Goal: Task Accomplishment & Management: Manage account settings

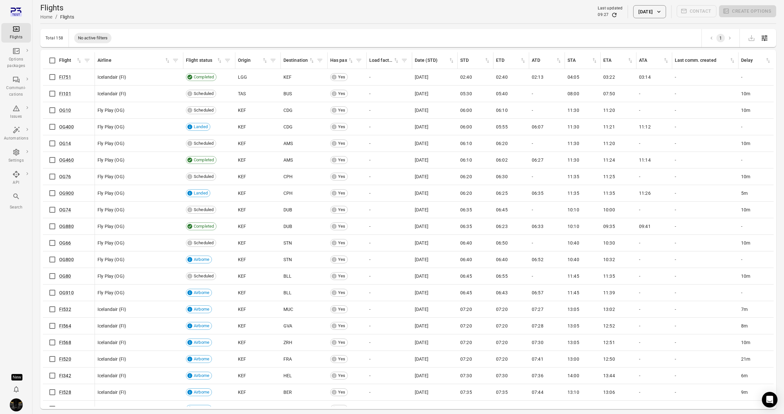
drag, startPoint x: 32, startPoint y: 115, endPoint x: 37, endPoint y: 116, distance: 5.4
click at [32, 115] on div "Flights Options packages Communi-cations Issues Automations Settings API Search…" at bounding box center [16, 207] width 33 height 414
click at [34, 114] on main "Flights Home / Flights Last updated 09:27 [DATE] Contact Create options Total 1…" at bounding box center [409, 217] width 752 height 435
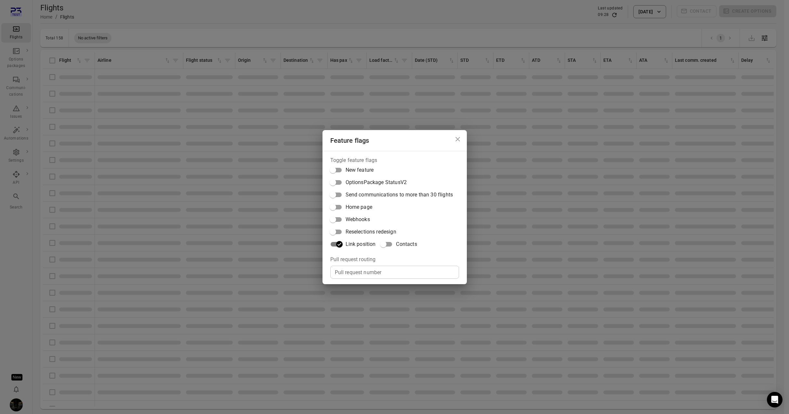
click at [24, 266] on div "Feature flags Toggle feature flags New feature OptionsPackage StatusV2 Send com…" at bounding box center [394, 207] width 789 height 414
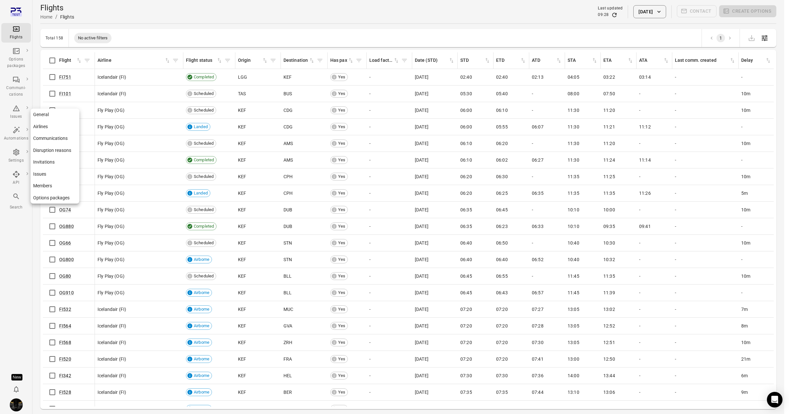
click at [17, 155] on icon "Main navigation" at bounding box center [16, 152] width 6 height 7
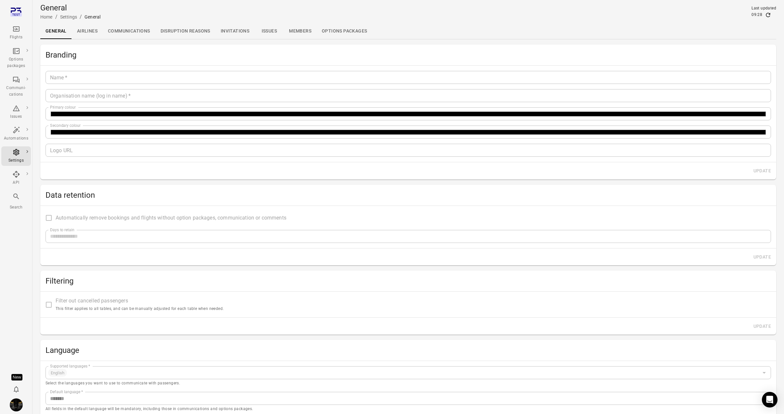
type input "*******"
type input "**********"
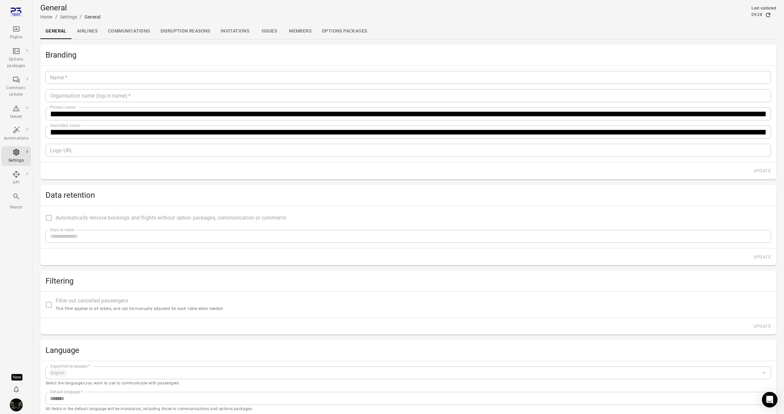
type input "**"
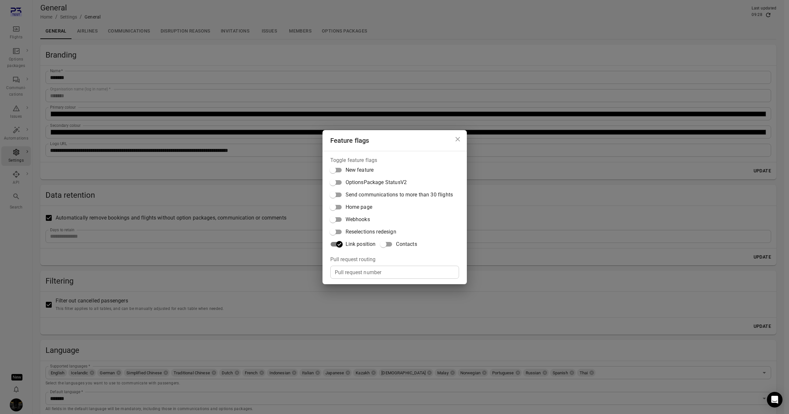
click at [415, 242] on span "Contacts" at bounding box center [406, 244] width 21 height 8
click at [323, 262] on div "Toggle feature flags New feature OptionsPackage StatusV2 Send communications to…" at bounding box center [395, 217] width 144 height 133
drag, startPoint x: 277, startPoint y: 54, endPoint x: 227, endPoint y: 55, distance: 49.5
click at [275, 54] on div "Feature flags Toggle feature flags New feature OptionsPackage StatusV2 Send com…" at bounding box center [394, 207] width 789 height 414
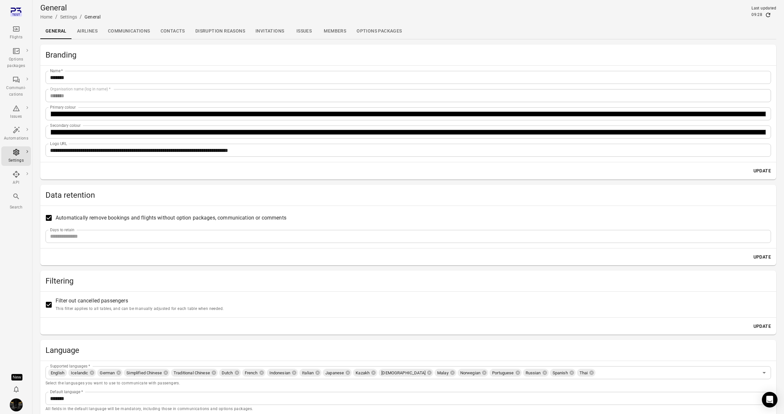
click at [175, 34] on link "Contacts" at bounding box center [172, 31] width 35 height 16
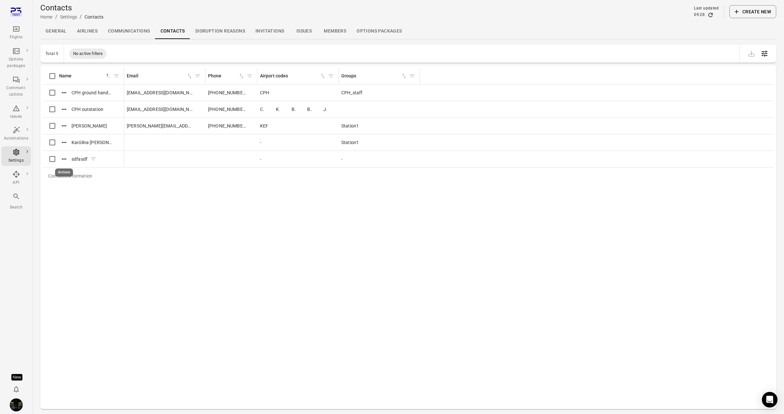
click at [63, 157] on icon "Actions" at bounding box center [64, 159] width 7 height 7
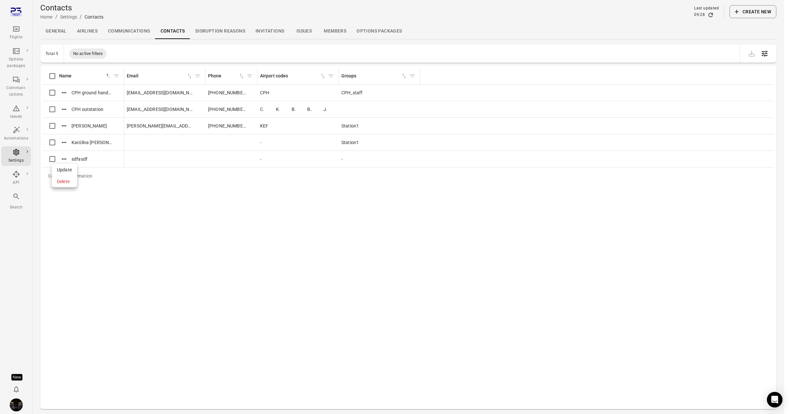
click at [66, 171] on span "Update" at bounding box center [64, 170] width 15 height 7
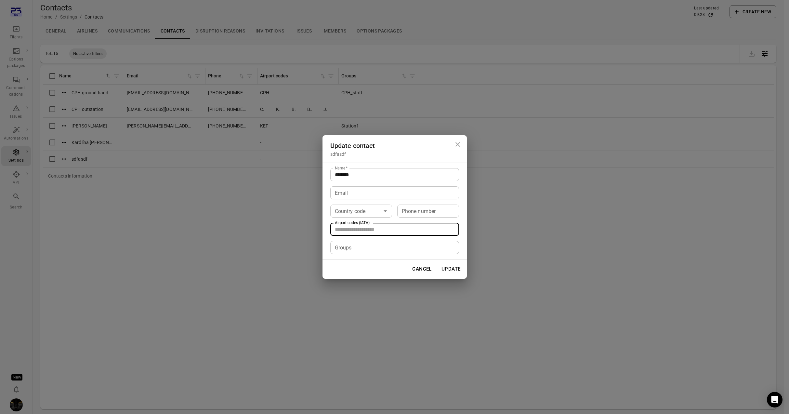
click at [401, 228] on input "Airport codes (IATA)" at bounding box center [394, 229] width 124 height 9
type input "***"
click at [419, 273] on button "Cancel" at bounding box center [422, 269] width 27 height 14
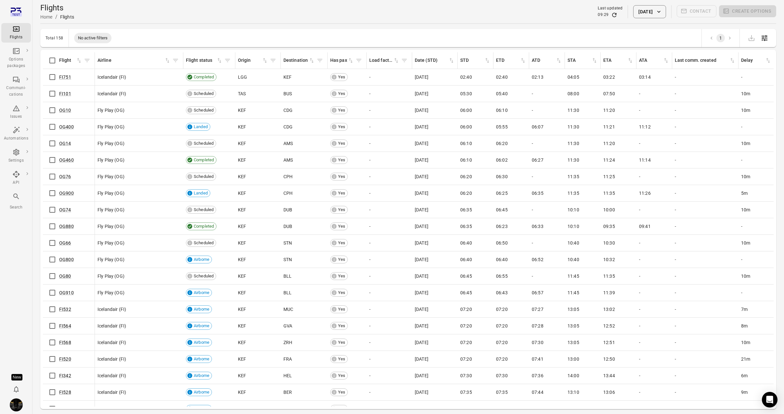
click at [38, 158] on main "Flights Home / Flights Last updated 09:29 4 Sep 2025 Contact Create options Tot…" at bounding box center [409, 217] width 752 height 435
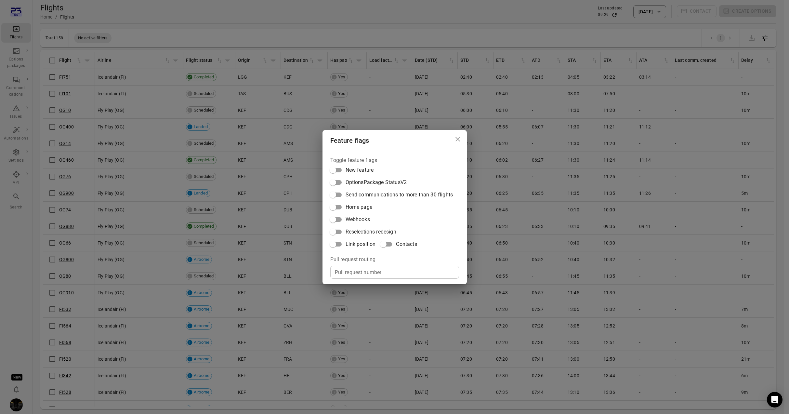
click at [396, 243] on span "Contacts" at bounding box center [406, 244] width 21 height 8
click at [16, 171] on div "Feature flags Toggle feature flags New feature OptionsPackage StatusV2 Send com…" at bounding box center [394, 207] width 789 height 414
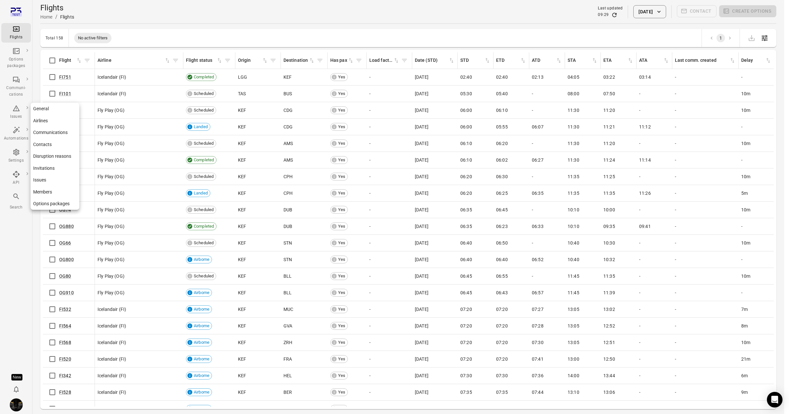
click at [17, 155] on icon "Main navigation" at bounding box center [16, 152] width 8 height 8
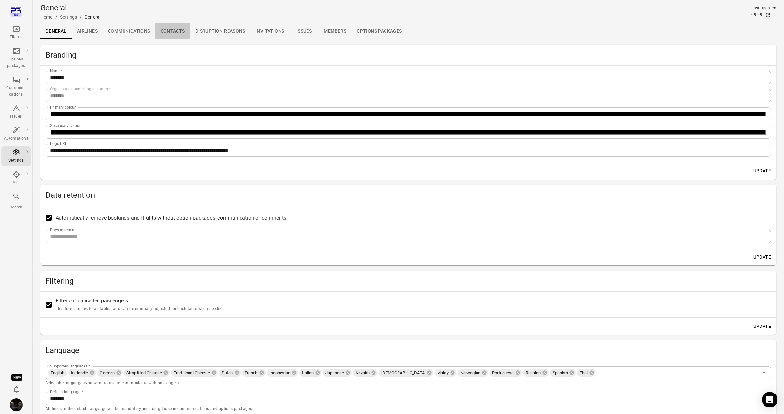
click at [171, 26] on link "Contacts" at bounding box center [172, 31] width 35 height 16
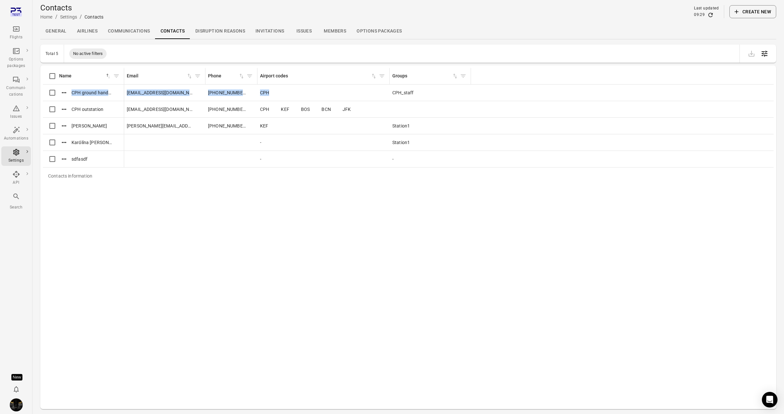
drag, startPoint x: 337, startPoint y: 71, endPoint x: 388, endPoint y: 86, distance: 53.2
click at [388, 86] on table "Contacts information Name sorted ascending Email Phone Airport codes Groups CPH…" at bounding box center [425, 126] width 764 height 116
click at [66, 141] on icon "Actions" at bounding box center [64, 142] width 7 height 7
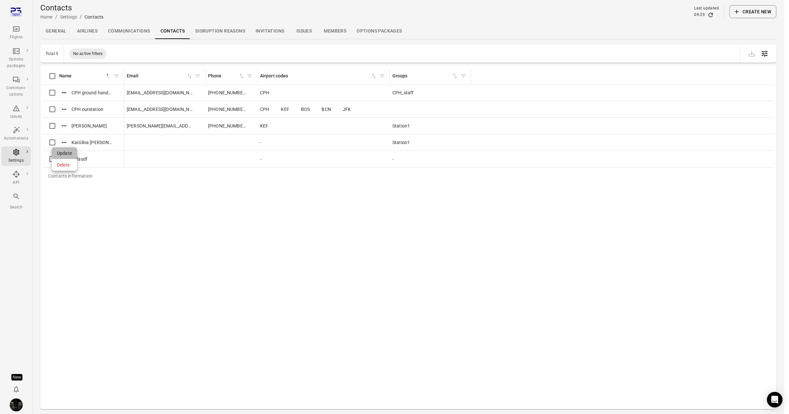
click at [72, 154] on div "Update" at bounding box center [64, 153] width 25 height 12
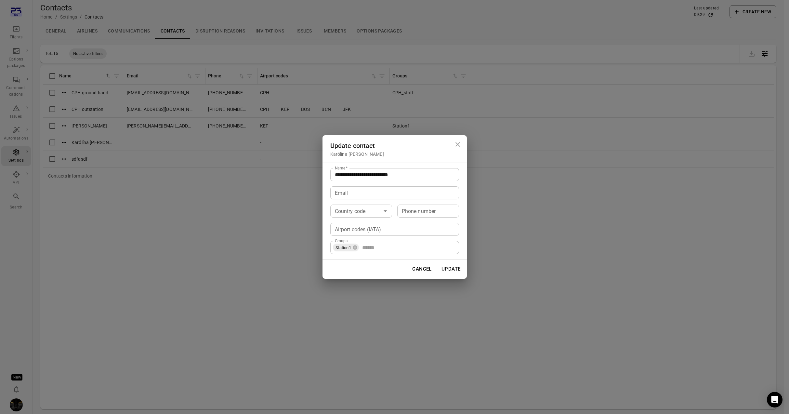
click at [419, 234] on div "Airport codes (IATA)" at bounding box center [394, 229] width 129 height 13
type input "***"
click at [456, 142] on icon "Close dialog" at bounding box center [458, 145] width 8 height 8
